Goal: Navigation & Orientation: Find specific page/section

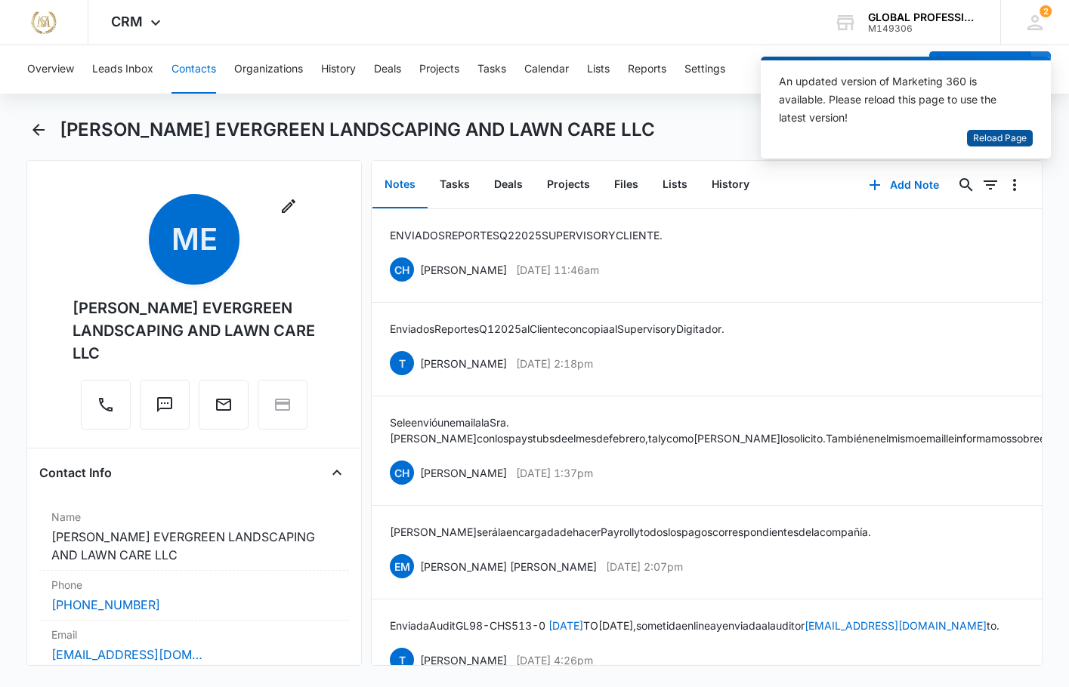
scroll to position [302, 0]
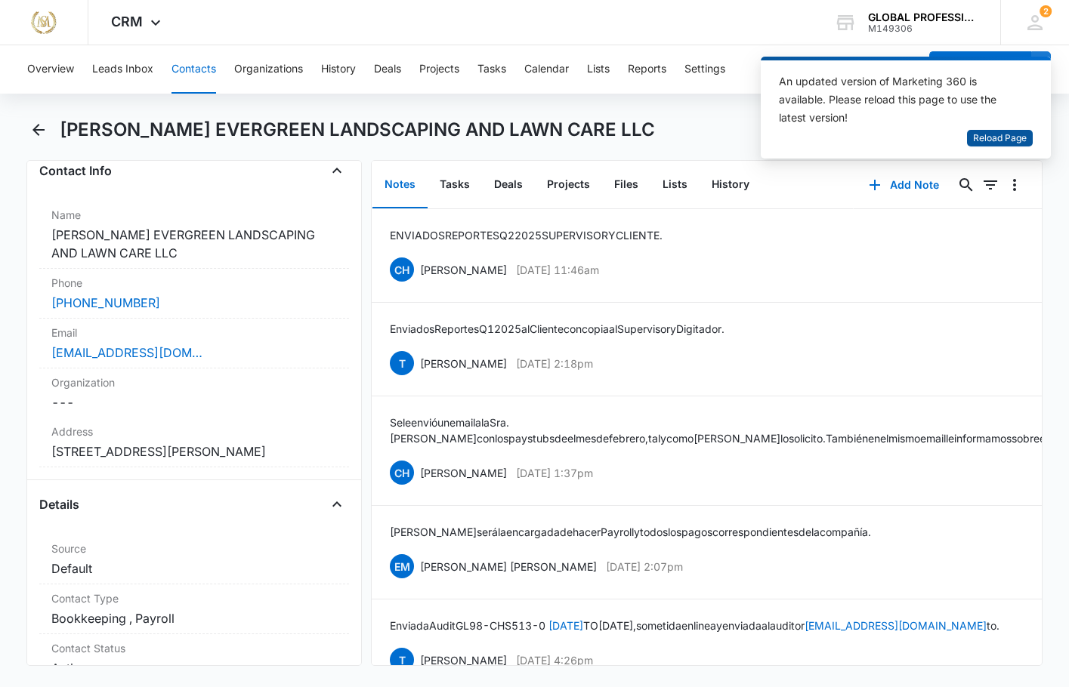
click at [1008, 141] on span "Reload Page" at bounding box center [1000, 138] width 54 height 14
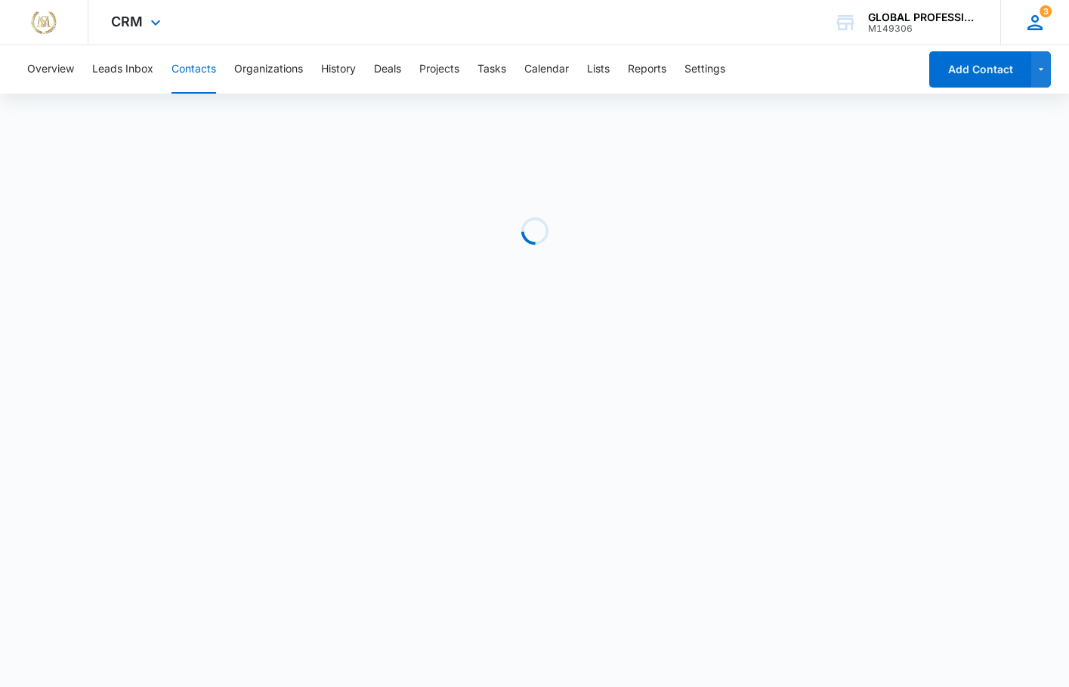
click at [1034, 18] on icon at bounding box center [1035, 22] width 23 height 23
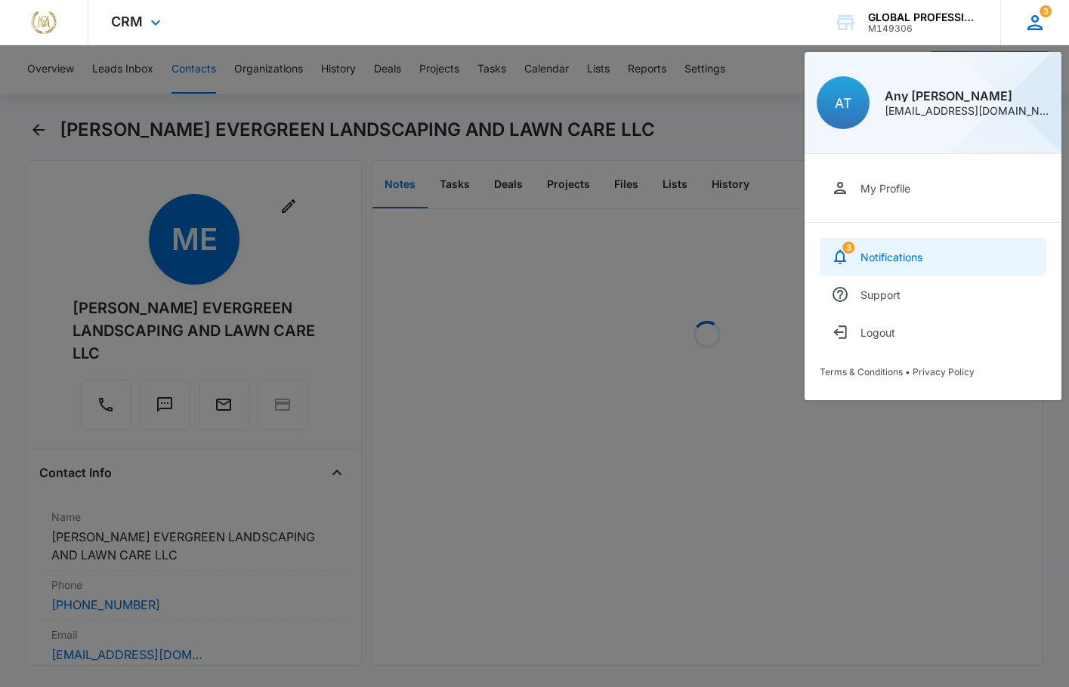
click at [863, 253] on div "Notifications" at bounding box center [891, 257] width 62 height 13
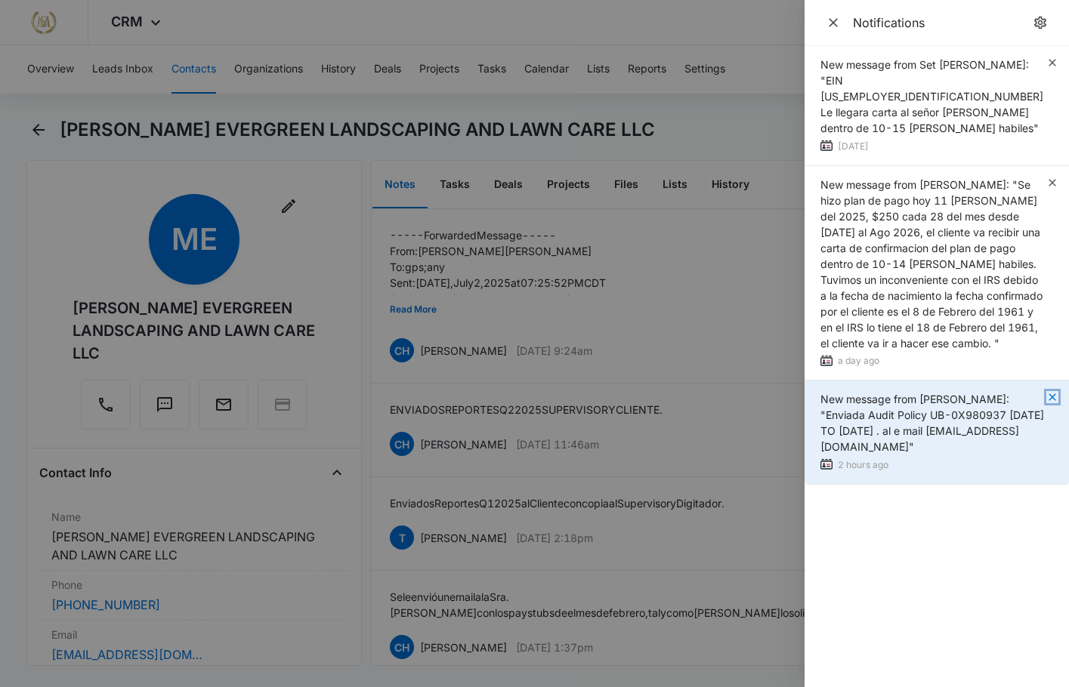
click at [1050, 391] on icon "button" at bounding box center [1052, 397] width 12 height 12
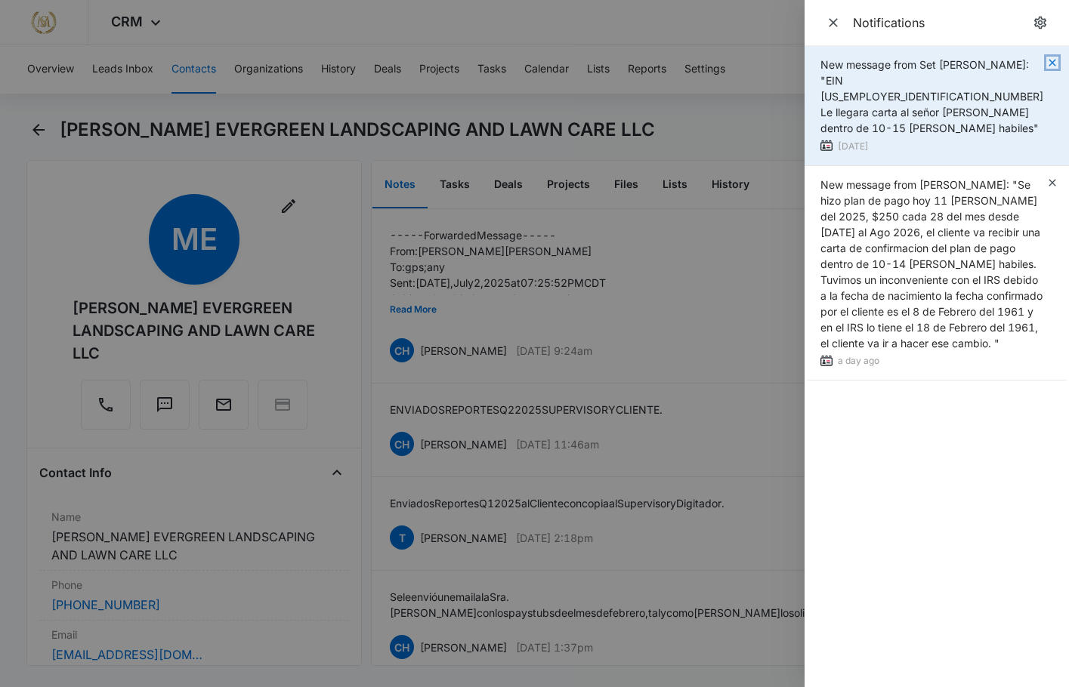
click at [1050, 60] on icon "button" at bounding box center [1052, 63] width 12 height 12
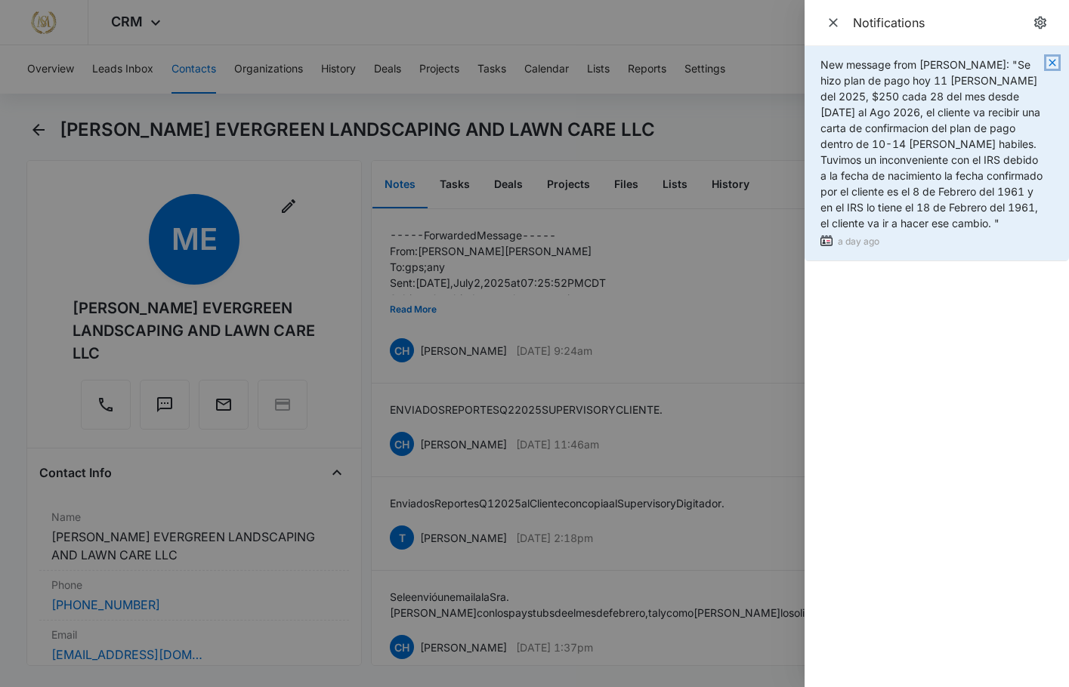
click at [1049, 67] on icon "button" at bounding box center [1052, 63] width 12 height 12
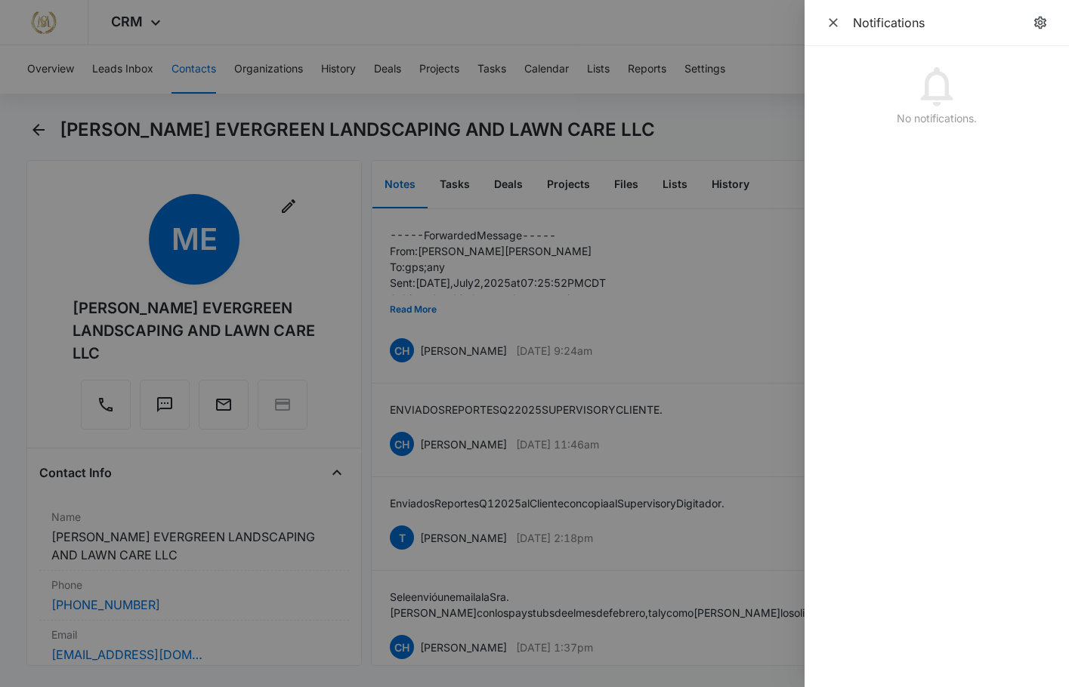
click at [581, 120] on div at bounding box center [534, 343] width 1069 height 687
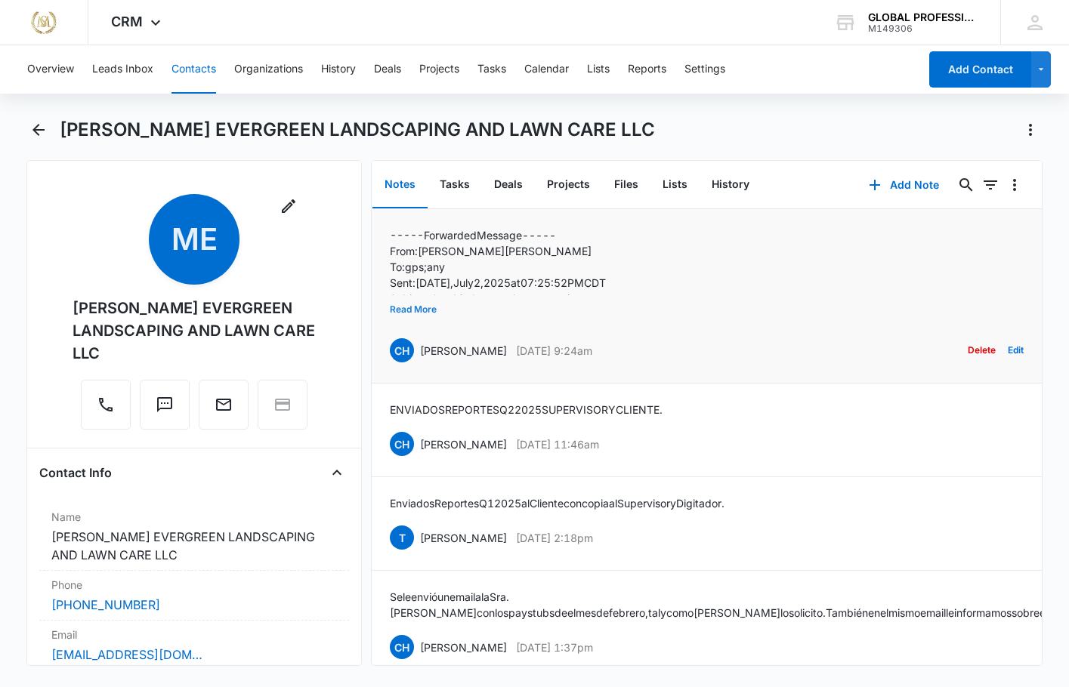
click at [422, 313] on button "Read More" at bounding box center [413, 309] width 47 height 29
